Goal: Communication & Community: Answer question/provide support

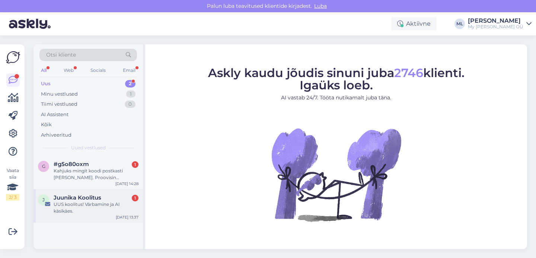
click at [77, 211] on div "UUS koolitus! Värbamine ja AI käsikäes." at bounding box center [96, 207] width 85 height 13
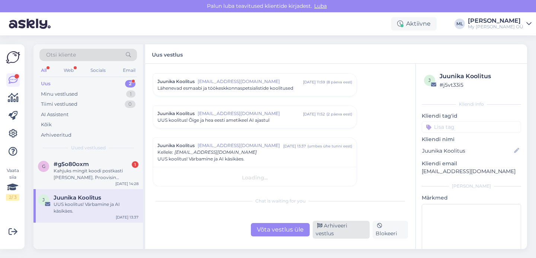
click at [352, 233] on div "Arhiveeri vestlus" at bounding box center [341, 230] width 57 height 18
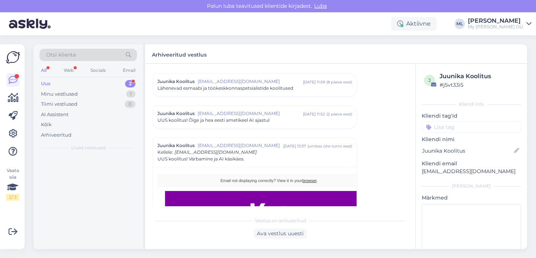
scroll to position [532, 0]
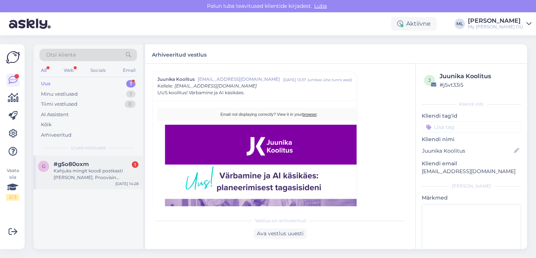
click at [105, 175] on div "Kahjuks mingit koodi postkasti [PERSON_NAME]. Proovisin [PERSON_NAME] [PERSON_N…" at bounding box center [96, 173] width 85 height 13
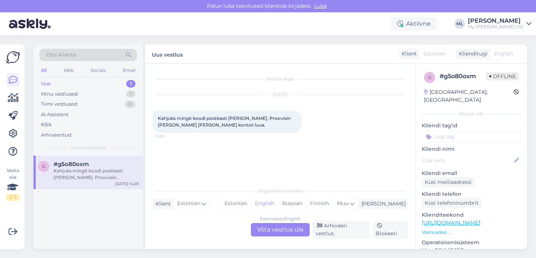
click at [125, 167] on div "#g5o80oxm" at bounding box center [96, 164] width 85 height 7
click at [269, 235] on div "Estonian to English Võta vestlus üle" at bounding box center [280, 229] width 59 height 13
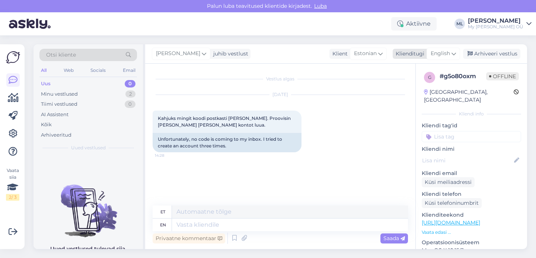
click at [441, 51] on span "English" at bounding box center [439, 53] width 19 height 8
type input "est"
click at [411, 86] on link "Estonian" at bounding box center [426, 87] width 82 height 12
click at [200, 218] on textarea at bounding box center [280, 223] width 255 height 16
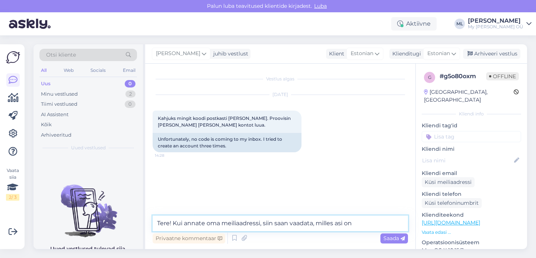
click at [203, 224] on textarea "Tere! Kui annate oma meiliaadressi, siin saan vaadata, milles asi on" at bounding box center [280, 223] width 255 height 16
click at [385, 224] on textarea "Tere! Kui annaksite [PERSON_NAME] meiliaadressi, siin saan vaadata, milles asi …" at bounding box center [280, 223] width 255 height 16
type textarea "Tere! Kui annaksite [PERSON_NAME] meiliaadressi, siin saan vaadata, milles asi …"
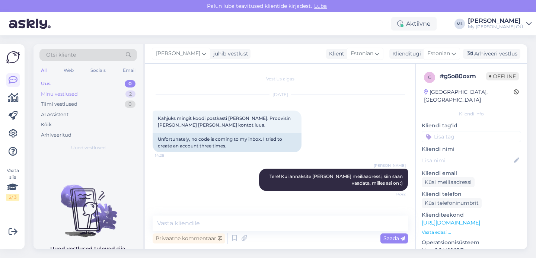
click at [64, 92] on div "Minu vestlused" at bounding box center [59, 93] width 37 height 7
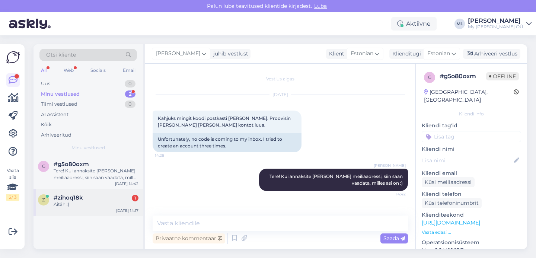
click at [72, 199] on span "#zihoq18k" at bounding box center [68, 197] width 29 height 7
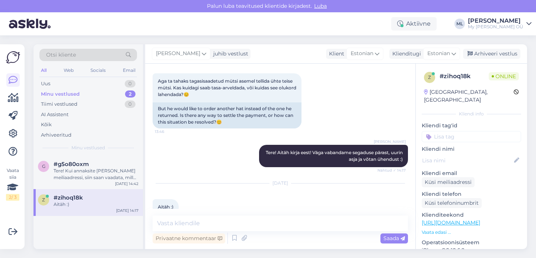
scroll to position [243, 0]
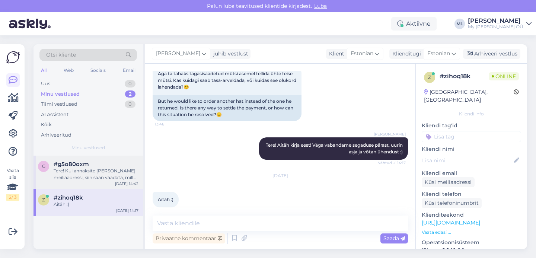
click at [57, 170] on div "Tere! Kui annaksite [PERSON_NAME] meiliaadressi, siin saan vaadata, milles asi …" at bounding box center [96, 173] width 85 height 13
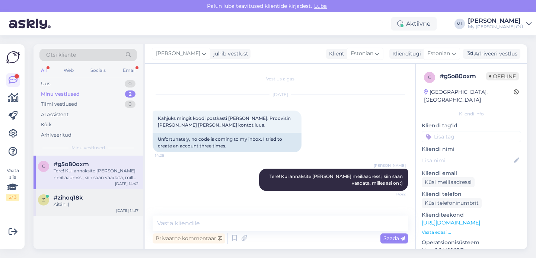
click at [77, 200] on span "#zihoq18k" at bounding box center [68, 197] width 29 height 7
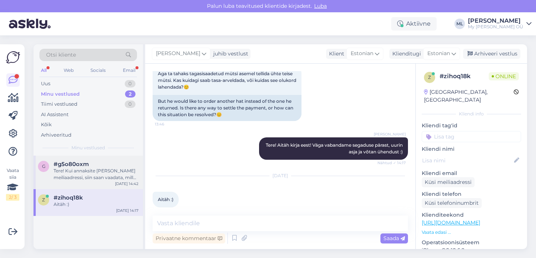
click at [89, 184] on div "g #g5o80oxm Tere! Kui annaksite [PERSON_NAME] meiliaadressi, siin saan vaadata,…" at bounding box center [87, 172] width 109 height 33
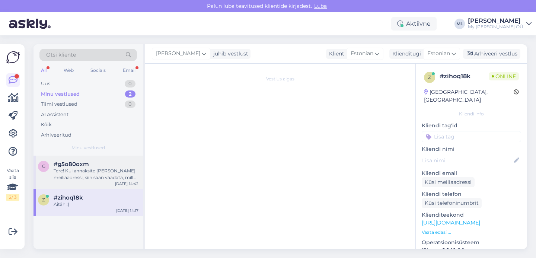
scroll to position [0, 0]
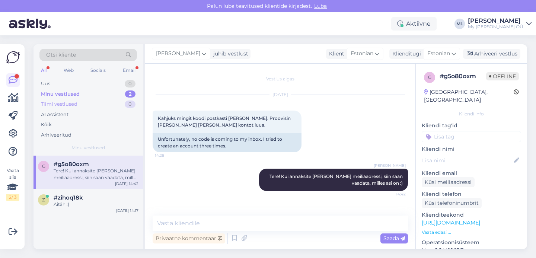
click at [80, 102] on div "Tiimi vestlused 0" at bounding box center [87, 104] width 97 height 10
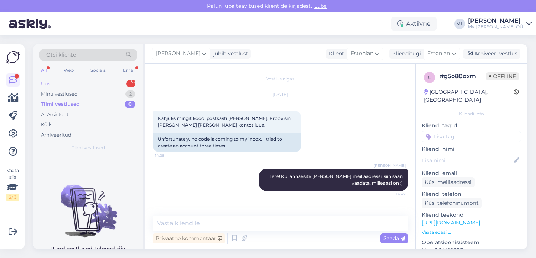
click at [63, 85] on div "Uus 1" at bounding box center [87, 84] width 97 height 10
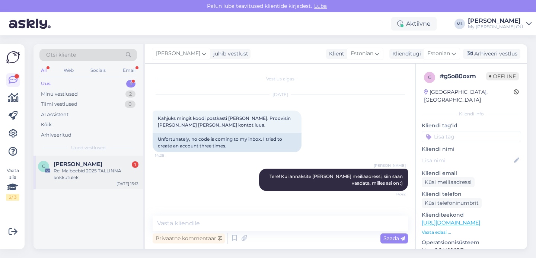
click at [84, 180] on div "Re: Maibeebid 2025 TALLINNA kokkutulek" at bounding box center [96, 173] width 85 height 13
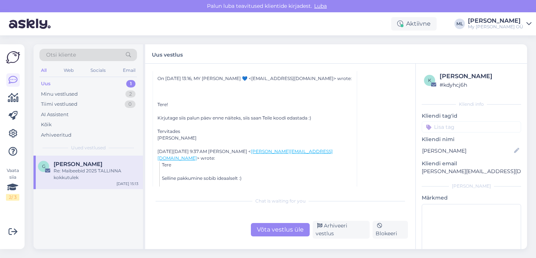
scroll to position [202, 0]
click at [275, 231] on div "Võta vestlus üle" at bounding box center [280, 229] width 59 height 13
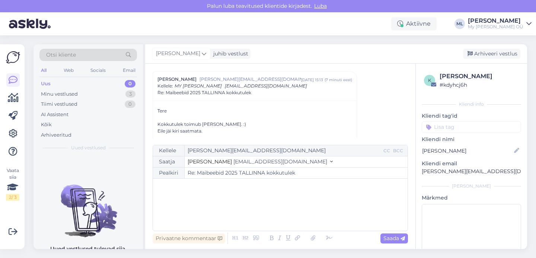
click at [251, 161] on span "[EMAIL_ADDRESS][DOMAIN_NAME]" at bounding box center [280, 161] width 94 height 7
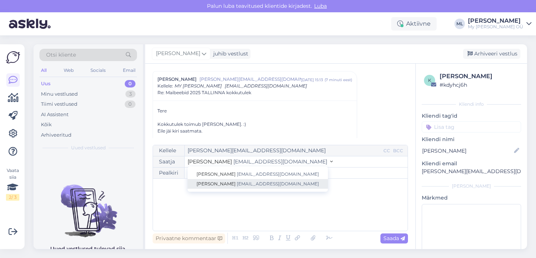
click at [237, 185] on span "[EMAIL_ADDRESS][DOMAIN_NAME]" at bounding box center [278, 184] width 82 height 6
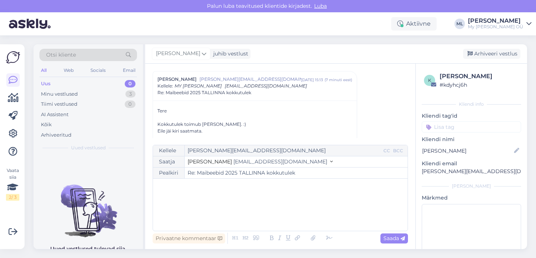
click at [213, 199] on div "﻿" at bounding box center [280, 204] width 247 height 45
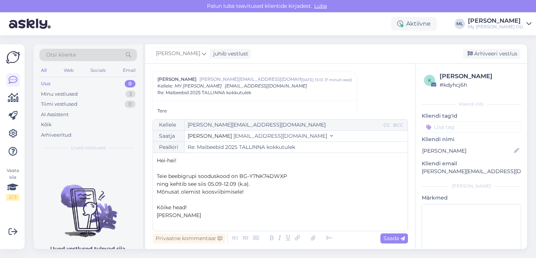
click at [175, 160] on span "Hei-hei!" at bounding box center [167, 160] width 20 height 7
click at [395, 237] on span "Saada" at bounding box center [394, 238] width 22 height 7
type input "Re: Re: Maibeebid 2025 TALLINNA kokkutulek"
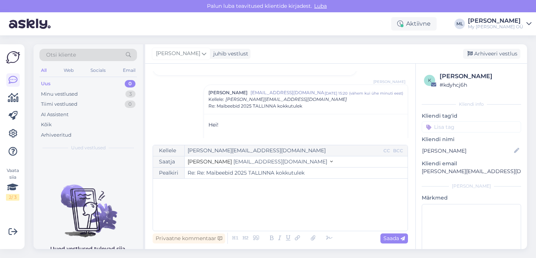
click at [429, 53] on div "[PERSON_NAME] juhib vestlust [GEOGRAPHIC_DATA] vestlus" at bounding box center [336, 53] width 382 height 19
click at [472, 56] on icon at bounding box center [469, 53] width 5 height 5
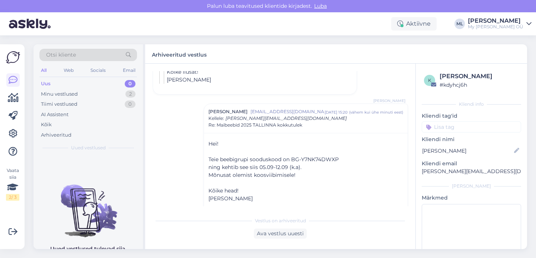
click at [87, 84] on div "Uus 0" at bounding box center [87, 84] width 97 height 10
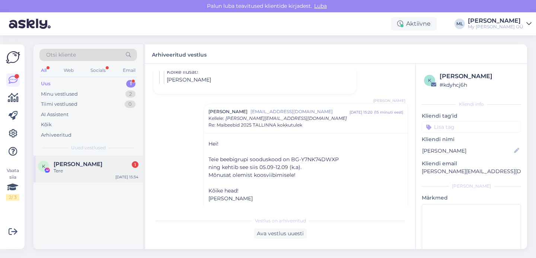
click at [115, 169] on div "Tere" at bounding box center [96, 170] width 85 height 7
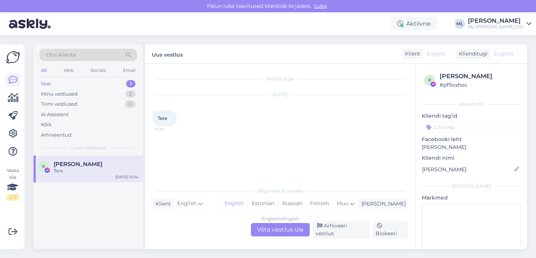
click at [90, 82] on div "Uus 1" at bounding box center [87, 84] width 97 height 10
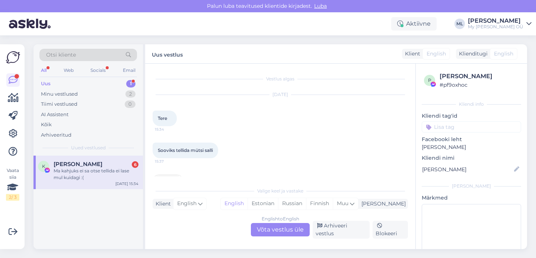
scroll to position [207, 0]
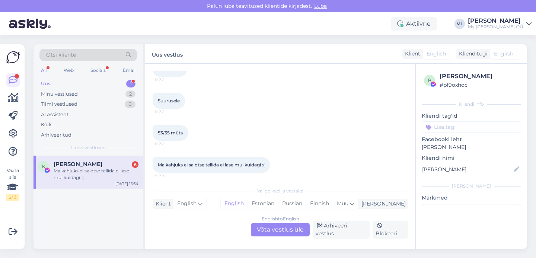
click at [102, 177] on div "Ma kahjuks ei sa otse tellida ei lase mul kuidagi :(" at bounding box center [96, 173] width 85 height 13
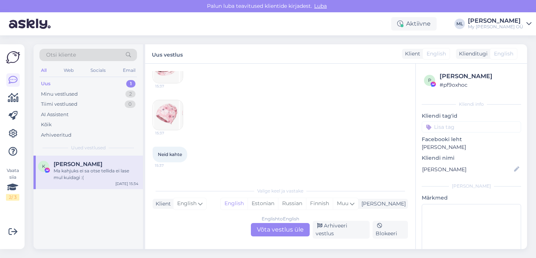
click at [170, 119] on img at bounding box center [168, 115] width 30 height 30
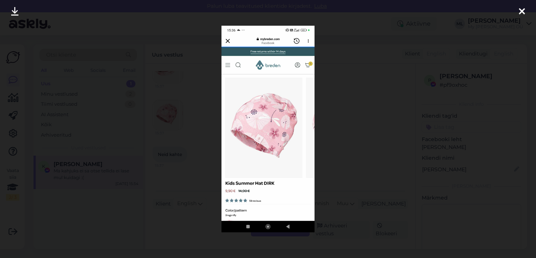
click at [188, 89] on div at bounding box center [268, 129] width 536 height 258
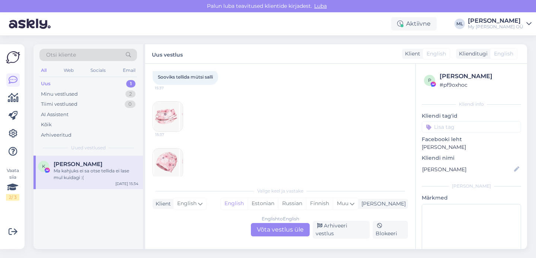
scroll to position [74, 0]
click at [168, 118] on img at bounding box center [168, 116] width 30 height 30
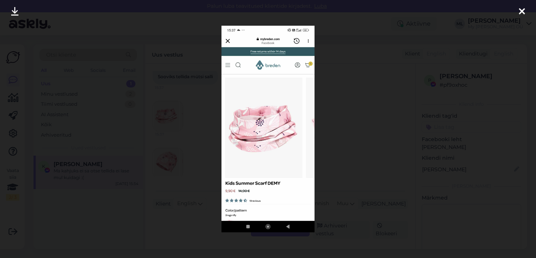
click at [364, 95] on div at bounding box center [268, 129] width 536 height 258
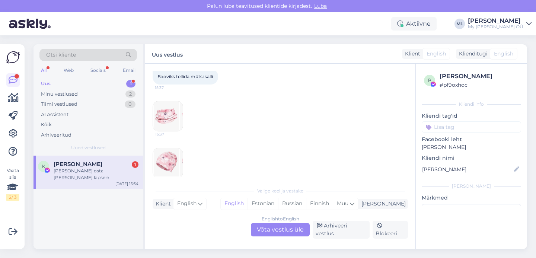
scroll to position [239, 0]
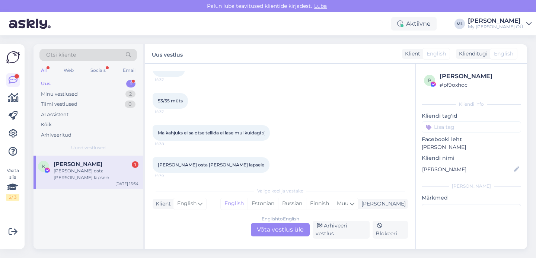
click at [273, 231] on div "English to English Võta vestlus üle" at bounding box center [280, 229] width 59 height 13
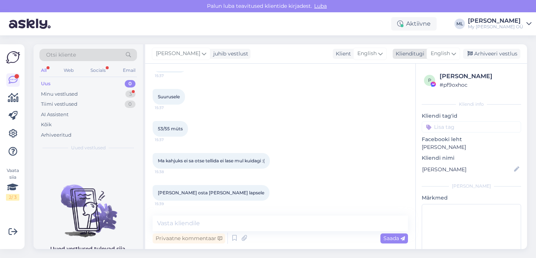
click at [445, 52] on span "English" at bounding box center [439, 53] width 19 height 8
type input "est"
click at [432, 88] on link "Estonian" at bounding box center [426, 87] width 82 height 12
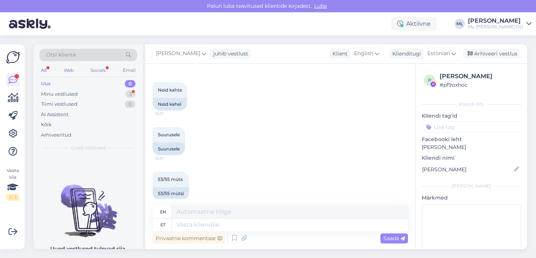
scroll to position [277, 0]
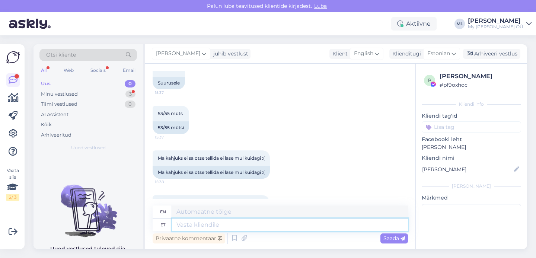
click at [177, 219] on textarea at bounding box center [290, 224] width 236 height 13
click at [438, 54] on span "Estonian" at bounding box center [438, 53] width 23 height 8
click at [412, 81] on link "Estonian" at bounding box center [425, 87] width 82 height 12
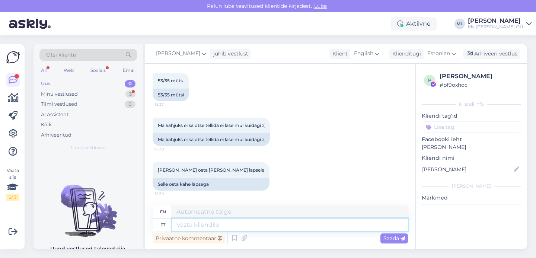
click at [202, 225] on textarea at bounding box center [290, 224] width 236 height 13
type textarea "Tere!"
type textarea "Hello"
type textarea "Tere!"
type textarea "Hello!"
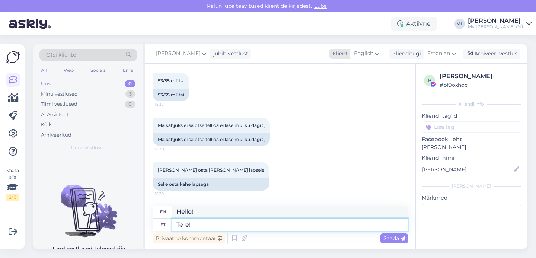
type textarea "Tere!"
click at [376, 50] on icon at bounding box center [377, 53] width 4 height 8
type input "est"
click at [350, 86] on link "Estonian" at bounding box center [357, 87] width 82 height 12
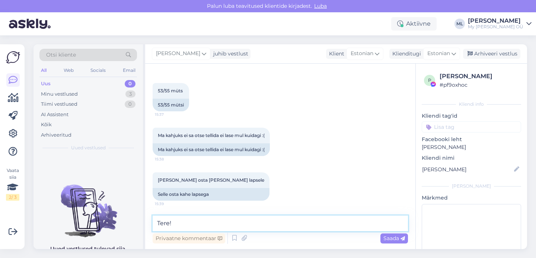
click at [239, 225] on textarea "Tere!" at bounding box center [280, 223] width 255 height 16
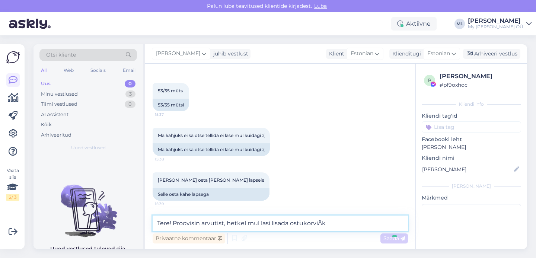
type textarea "Tere! Proovisin arvutist, hetkel mul lasi lisada ostukorviÄkk"
type textarea "i"
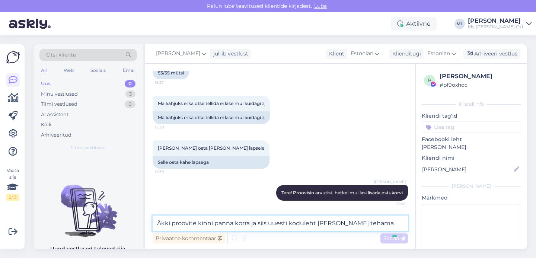
type textarea "Äkki proovite kinni panna korra ja siis uuesti koduleht [PERSON_NAME] tehama p"
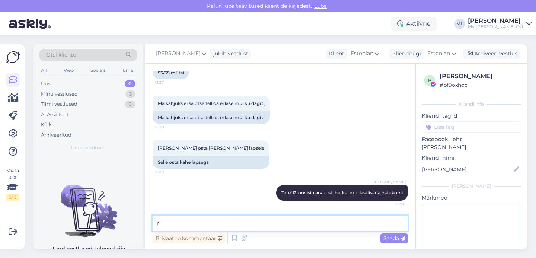
scroll to position [371, 0]
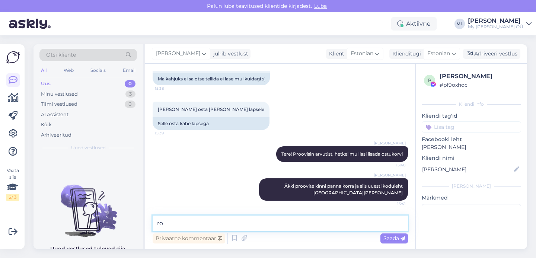
type textarea "r"
type textarea "m"
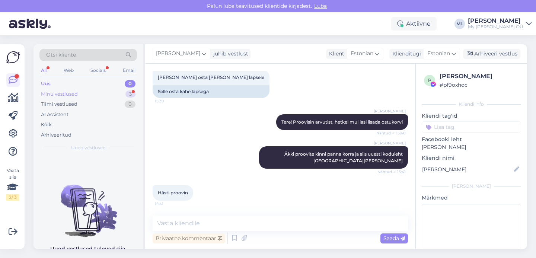
click at [48, 92] on div "Minu vestlused" at bounding box center [59, 93] width 37 height 7
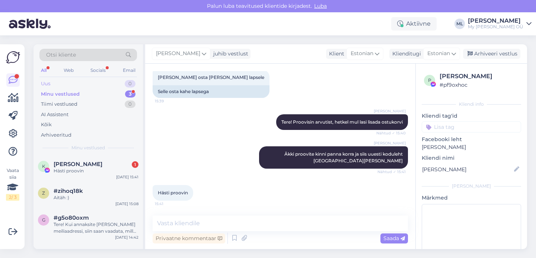
click at [44, 81] on div "Uus" at bounding box center [45, 83] width 9 height 7
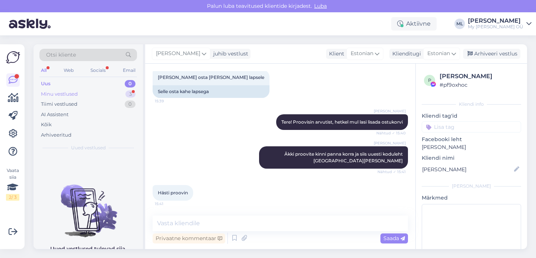
click at [59, 95] on div "Minu vestlused" at bounding box center [59, 93] width 37 height 7
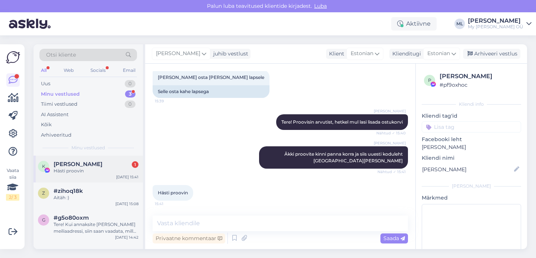
click at [64, 168] on div "Hästi proovin" at bounding box center [96, 170] width 85 height 7
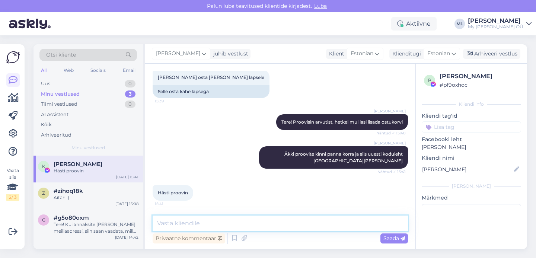
click at [166, 220] on textarea at bounding box center [280, 223] width 255 height 16
type textarea "t"
type textarea "T"
type textarea "K"
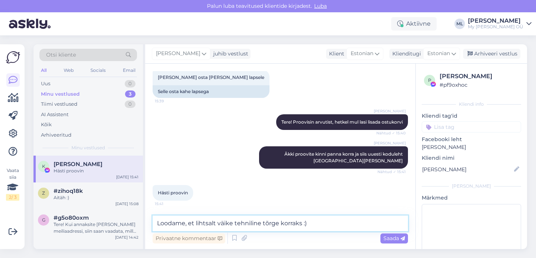
type textarea "Loodame, et lihtsalt väike tehniline tõrge korraks :)"
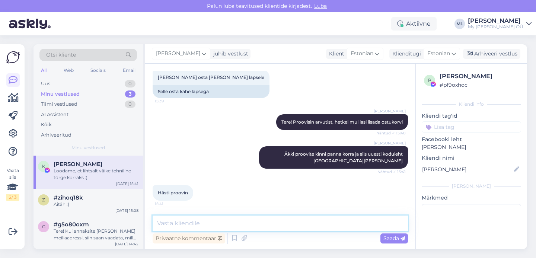
scroll to position [435, 0]
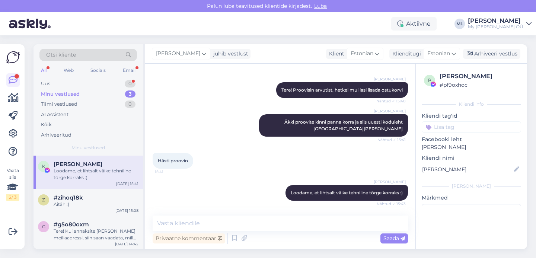
click at [92, 172] on div "Loodame, et lihtsalt väike tehniline tõrge korraks :)" at bounding box center [96, 173] width 85 height 13
click at [80, 84] on div "Uus 0" at bounding box center [87, 84] width 97 height 10
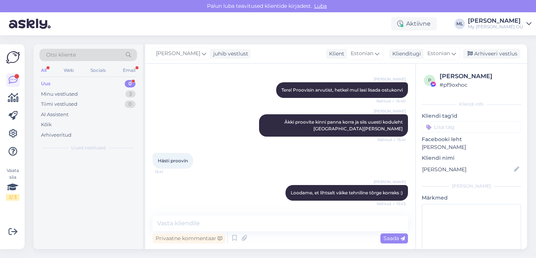
click at [63, 85] on div "Uus 0" at bounding box center [87, 84] width 97 height 10
click at [63, 95] on div "Minu vestlused" at bounding box center [59, 93] width 37 height 7
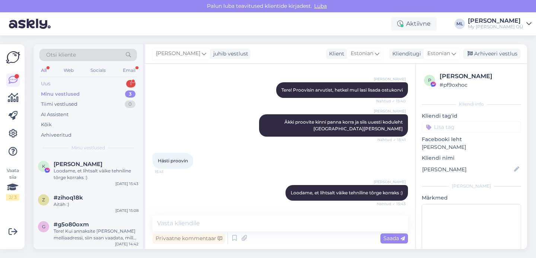
click at [49, 83] on div "Uus" at bounding box center [45, 83] width 9 height 7
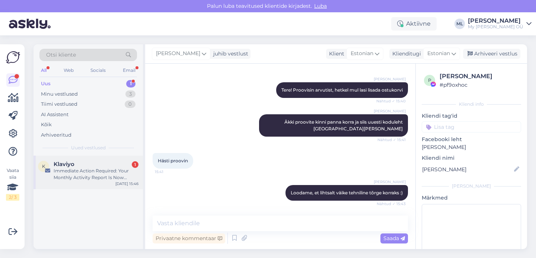
click at [70, 162] on span "Klaviyo" at bounding box center [64, 164] width 21 height 7
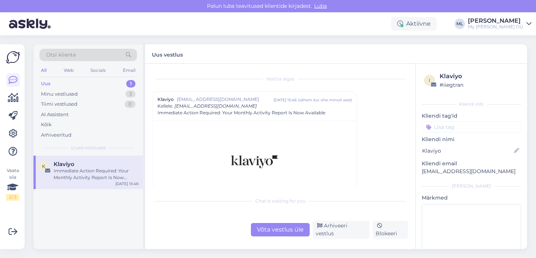
click at [340, 238] on div "Võta vestlus üle Arhiveeri vestlus Blokeeri" at bounding box center [280, 230] width 255 height 18
click at [339, 232] on div "Arhiveeri vestlus" at bounding box center [341, 230] width 57 height 18
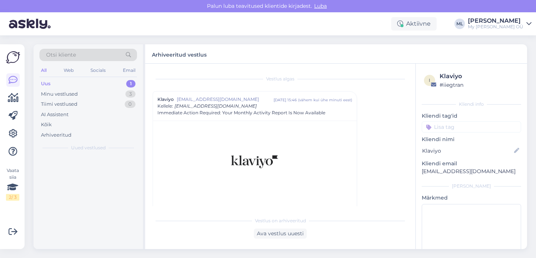
scroll to position [20, 0]
